Goal: Information Seeking & Learning: Learn about a topic

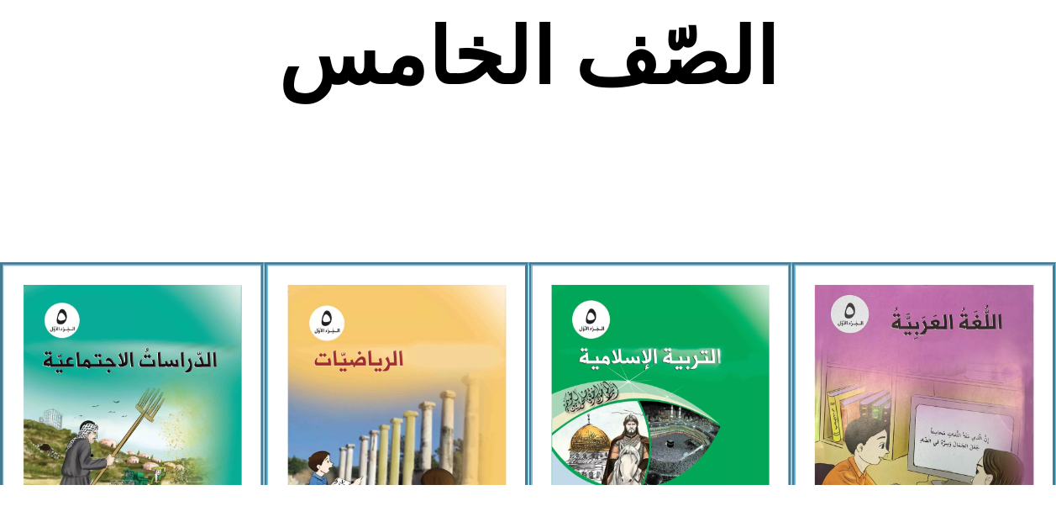
scroll to position [364, 0]
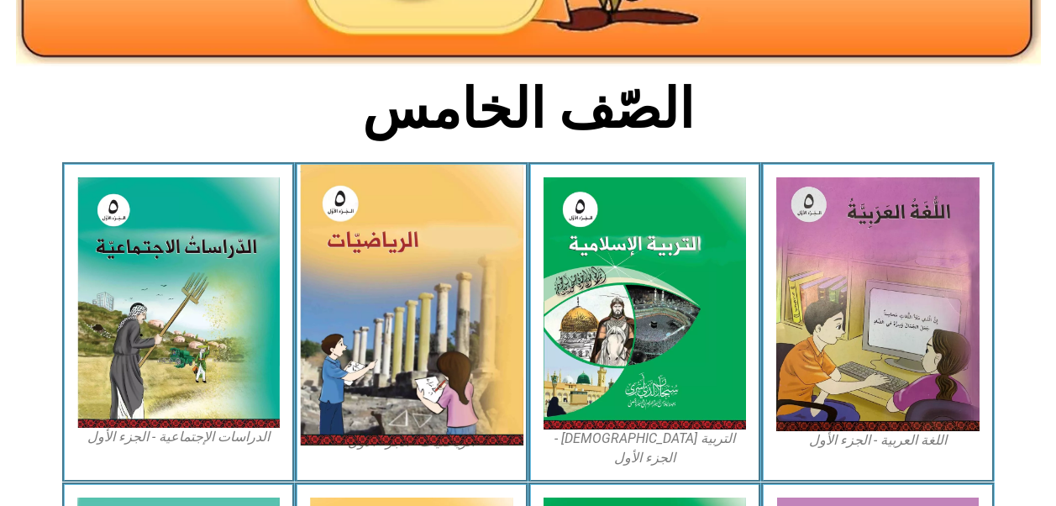
click at [391, 312] on img at bounding box center [411, 305] width 223 height 280
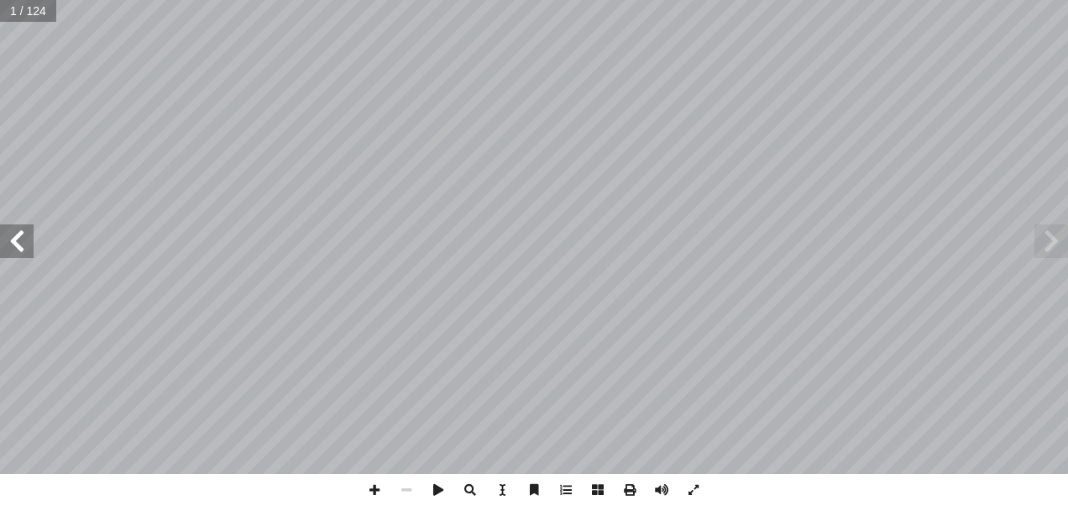
click at [16, 240] on span at bounding box center [17, 241] width 34 height 34
click at [18, 241] on span at bounding box center [17, 241] width 34 height 34
click at [19, 243] on span at bounding box center [17, 241] width 34 height 34
click at [364, 488] on span at bounding box center [375, 490] width 32 height 32
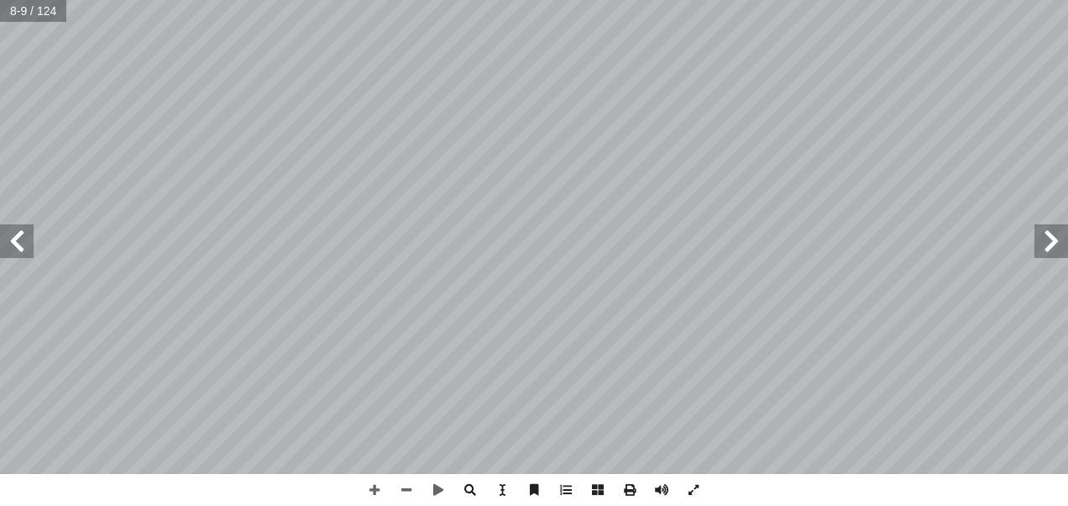
click at [830, 505] on div "٤ ٤ ( الدرس)١ ّ لي ّ و أ ال� ُ العدد ( نشاط )١ ِ في مدرسة � ساسي أ ال� ِ الخامس…" at bounding box center [534, 253] width 1068 height 506
click at [13, 238] on span at bounding box center [17, 241] width 34 height 34
